Goal: Task Accomplishment & Management: Manage account settings

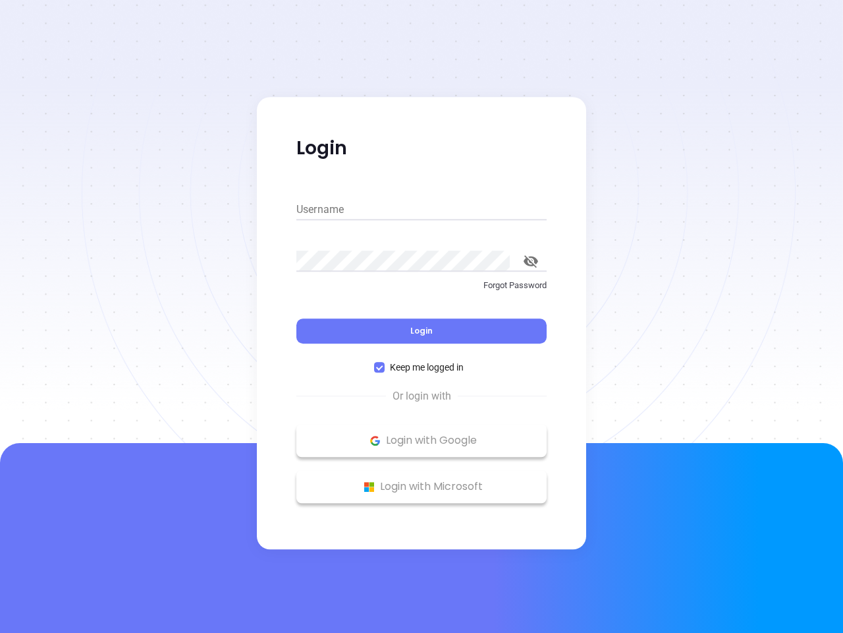
click at [422, 316] on div "Login" at bounding box center [422, 322] width 250 height 41
click at [422, 210] on input "Username" at bounding box center [422, 209] width 250 height 21
click at [531, 261] on icon "toggle password visibility" at bounding box center [531, 261] width 14 height 13
click at [422, 331] on span "Login" at bounding box center [422, 330] width 22 height 11
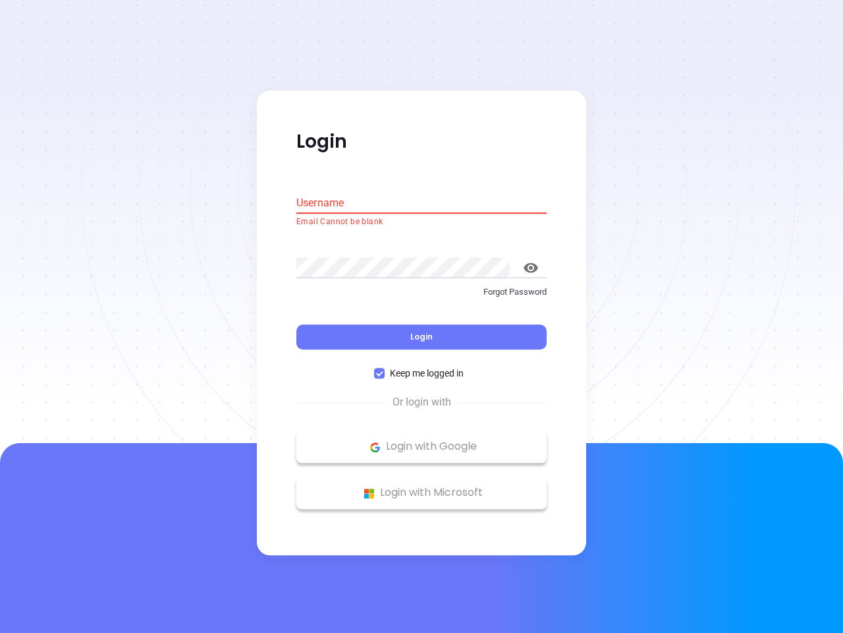
click at [422, 367] on span "Keep me logged in" at bounding box center [427, 373] width 84 height 14
click at [385, 368] on input "Keep me logged in" at bounding box center [379, 373] width 11 height 11
checkbox input "false"
click at [422, 440] on p "Login with Google" at bounding box center [421, 447] width 237 height 20
click at [422, 486] on p "Login with Microsoft" at bounding box center [421, 493] width 237 height 20
